Goal: Entertainment & Leisure: Consume media (video, audio)

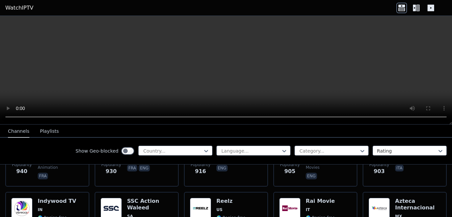
scroll to position [1250, 0]
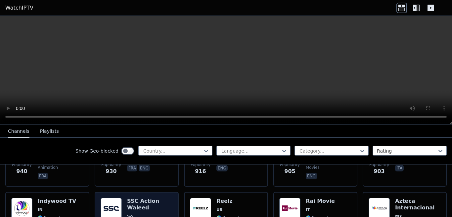
click at [104, 198] on img at bounding box center [111, 208] width 21 height 21
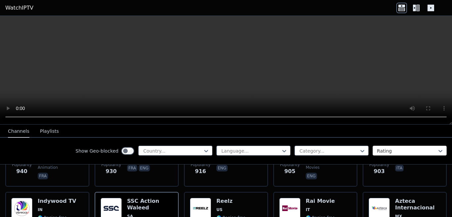
click at [383, 150] on div at bounding box center [407, 151] width 60 height 7
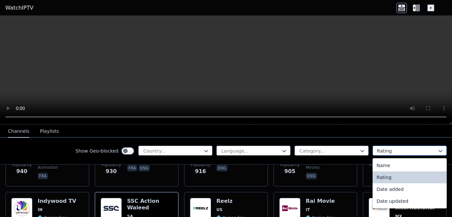
click at [383, 149] on div at bounding box center [407, 151] width 60 height 7
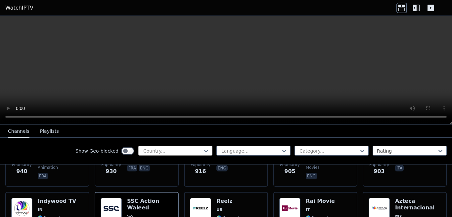
click at [164, 152] on div at bounding box center [173, 151] width 60 height 7
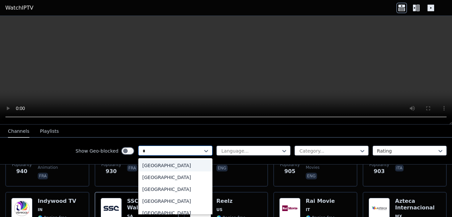
type input "**"
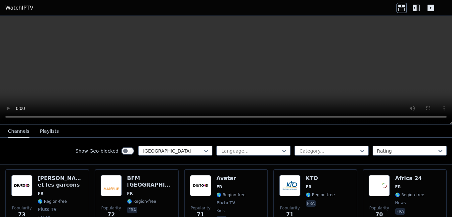
scroll to position [1375, 0]
